Goal: Information Seeking & Learning: Check status

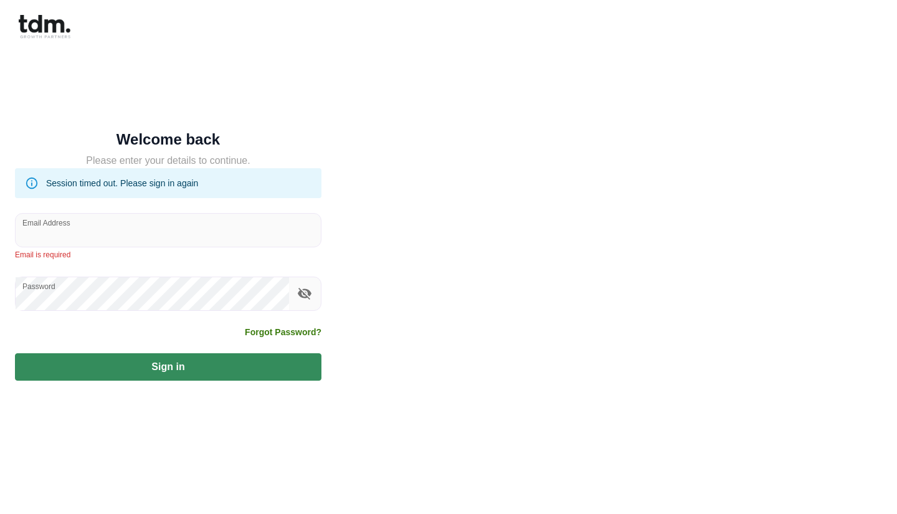
drag, startPoint x: 36, startPoint y: 229, endPoint x: 16, endPoint y: 232, distance: 20.2
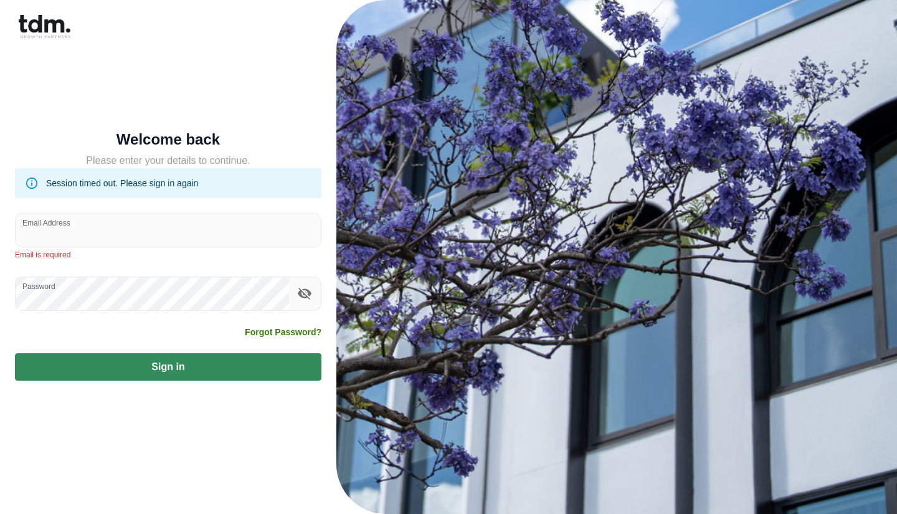
click at [36, 228] on label "Email Address" at bounding box center [46, 222] width 48 height 11
click at [36, 229] on input "Email Address" at bounding box center [168, 230] width 305 height 33
click at [35, 234] on input "Email Address" at bounding box center [168, 230] width 305 height 33
type input "**********"
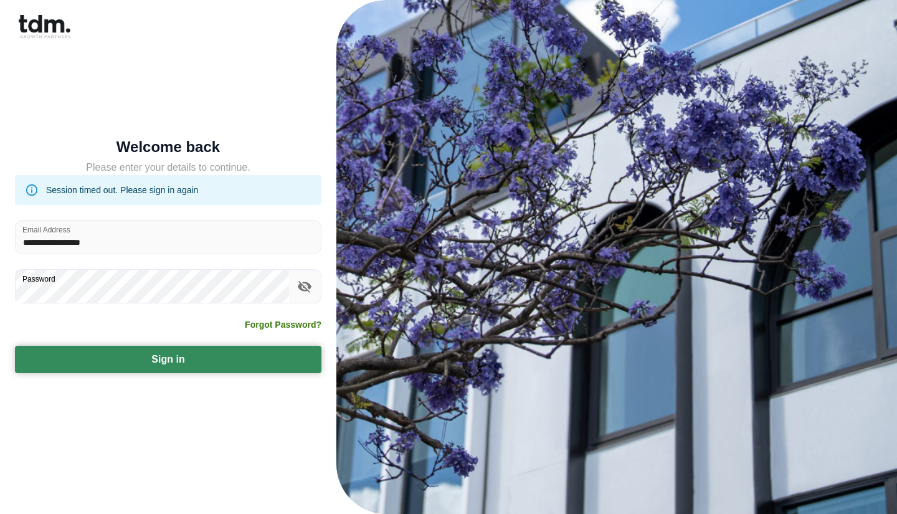
click at [170, 357] on button "Sign in" at bounding box center [168, 359] width 306 height 27
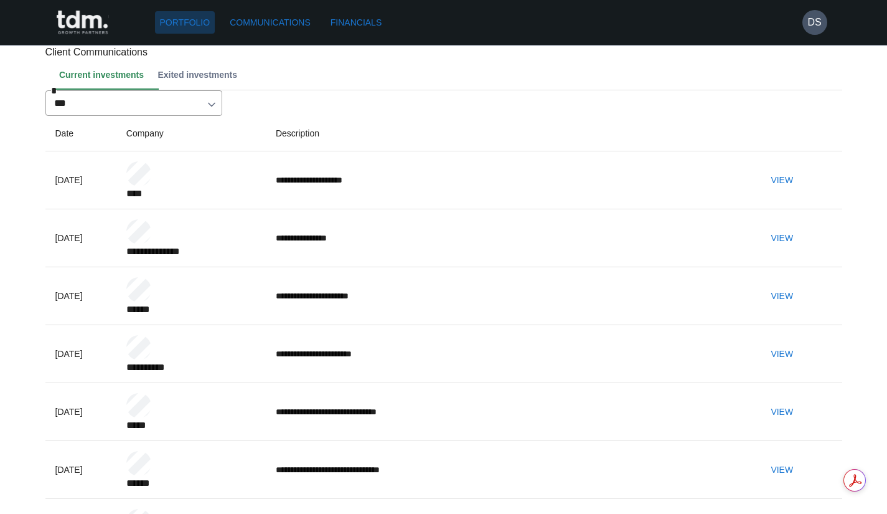
click at [179, 23] on link "Portfolio" at bounding box center [185, 22] width 60 height 23
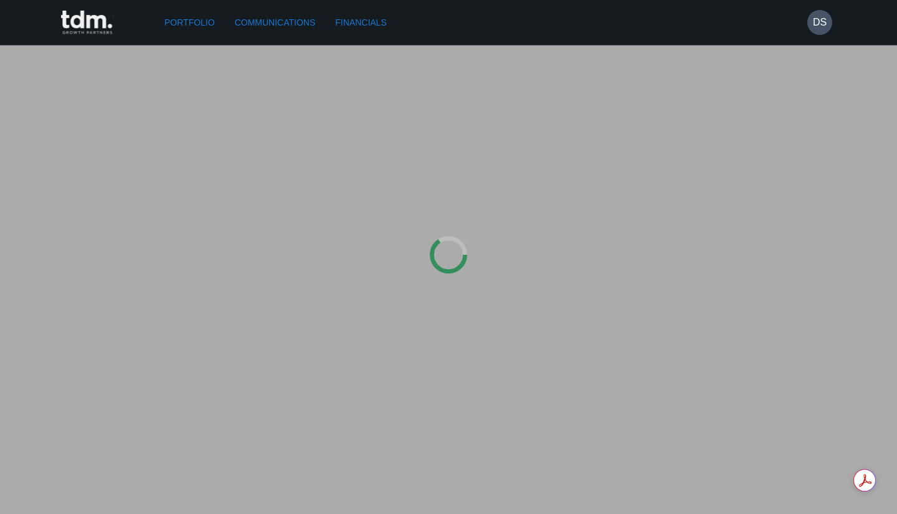
type input "*********"
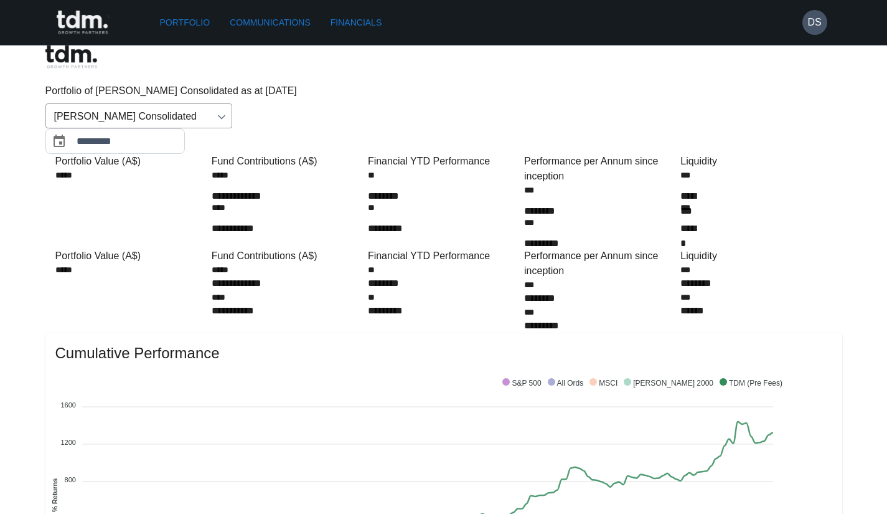
click at [273, 22] on link "Communications" at bounding box center [270, 22] width 91 height 23
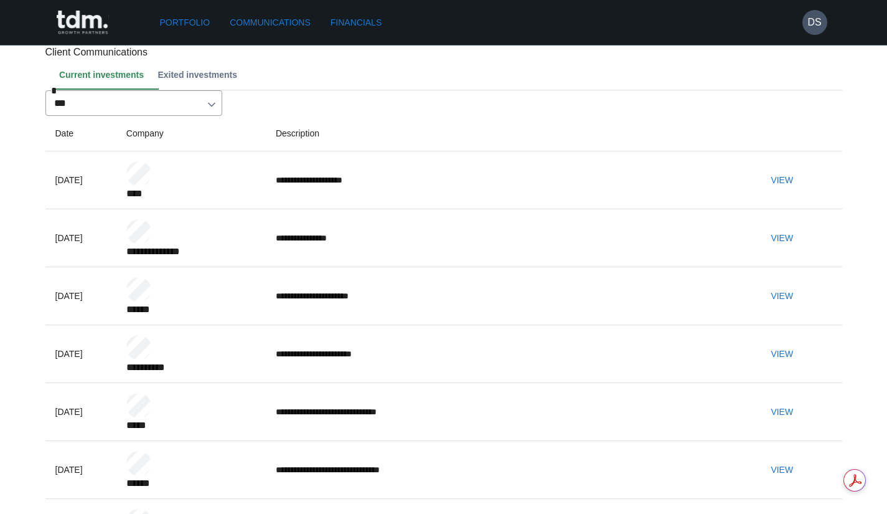
click at [800, 192] on button "View" at bounding box center [782, 180] width 40 height 23
click at [802, 250] on button "View" at bounding box center [782, 238] width 40 height 23
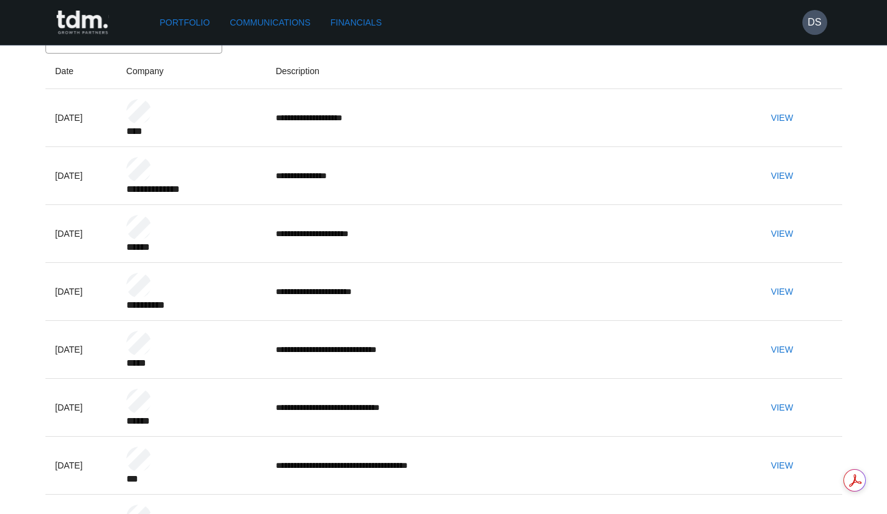
click at [797, 245] on button "View" at bounding box center [782, 233] width 40 height 23
click at [802, 361] on button "View" at bounding box center [782, 349] width 40 height 23
